Goal: Task Accomplishment & Management: Use online tool/utility

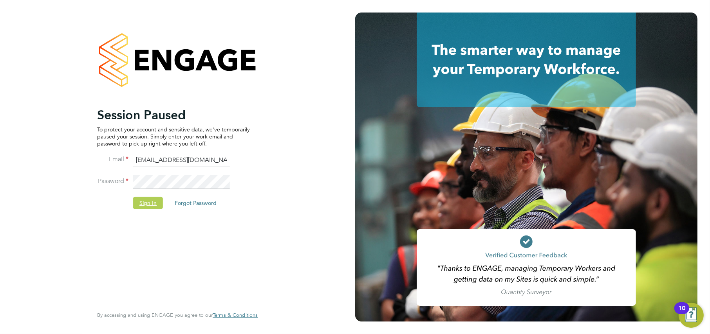
click at [152, 202] on button "Sign In" at bounding box center [148, 203] width 30 height 13
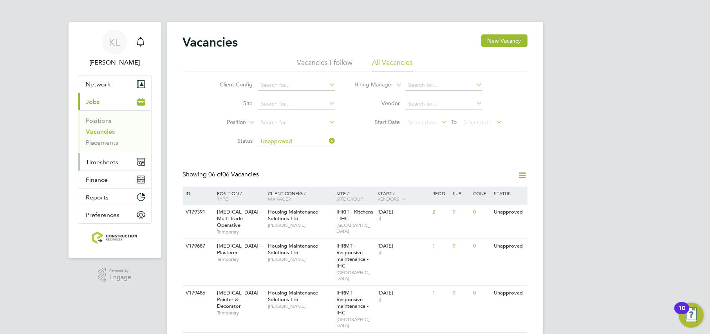
click at [87, 167] on button "Timesheets" at bounding box center [114, 162] width 73 height 17
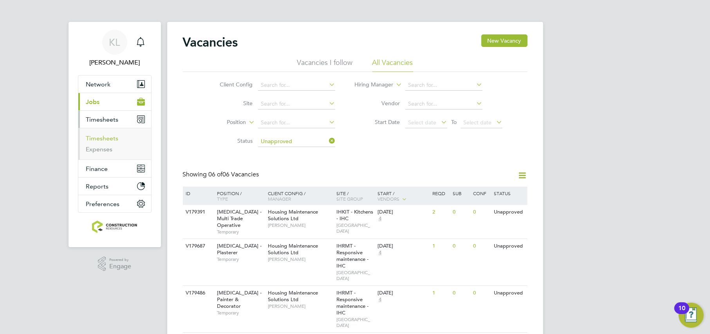
click at [91, 137] on link "Timesheets" at bounding box center [102, 138] width 33 height 7
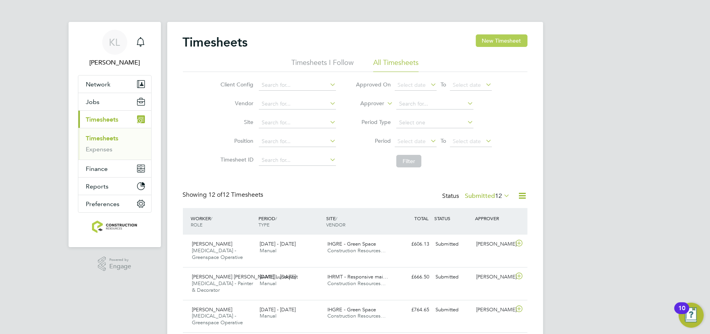
click at [506, 44] on button "New Timesheet" at bounding box center [502, 40] width 52 height 13
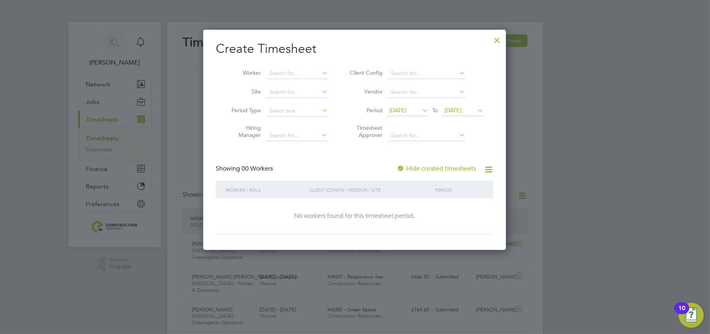
click at [494, 40] on div at bounding box center [497, 38] width 14 height 14
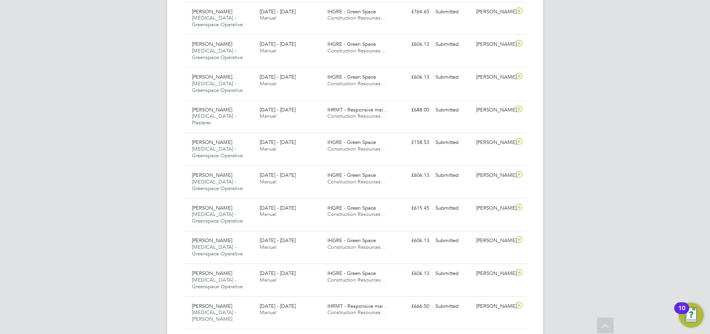
scroll to position [302, 0]
